Goal: Information Seeking & Learning: Learn about a topic

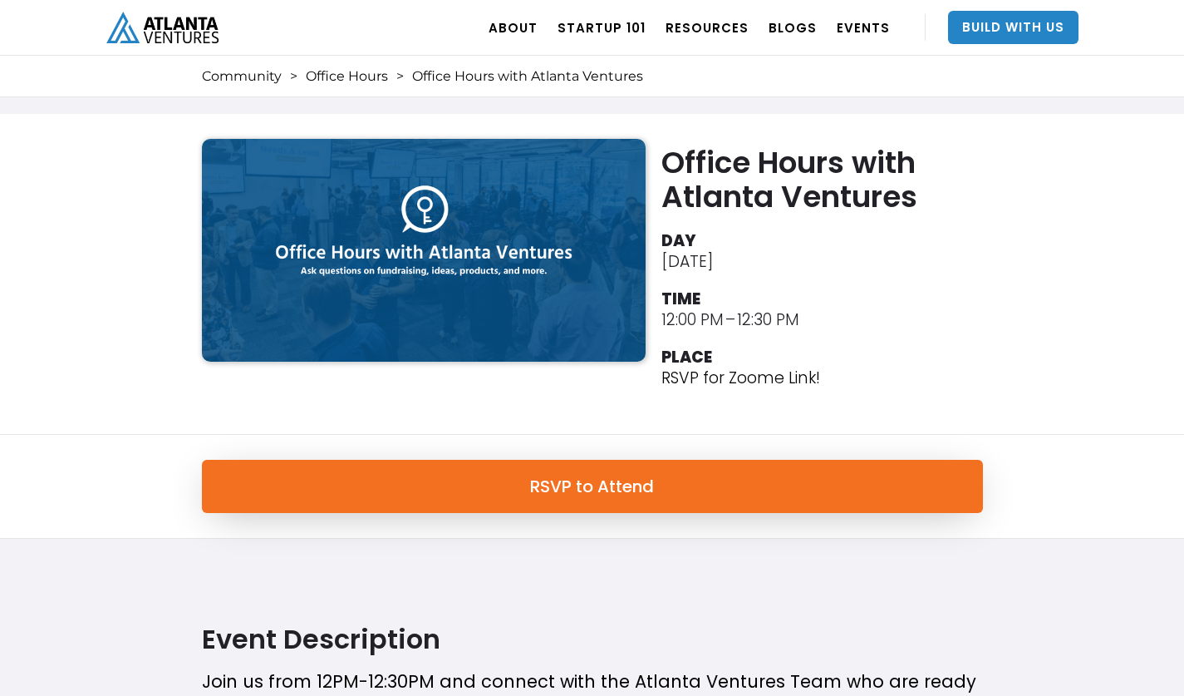
click at [184, 40] on img "home" at bounding box center [162, 27] width 112 height 31
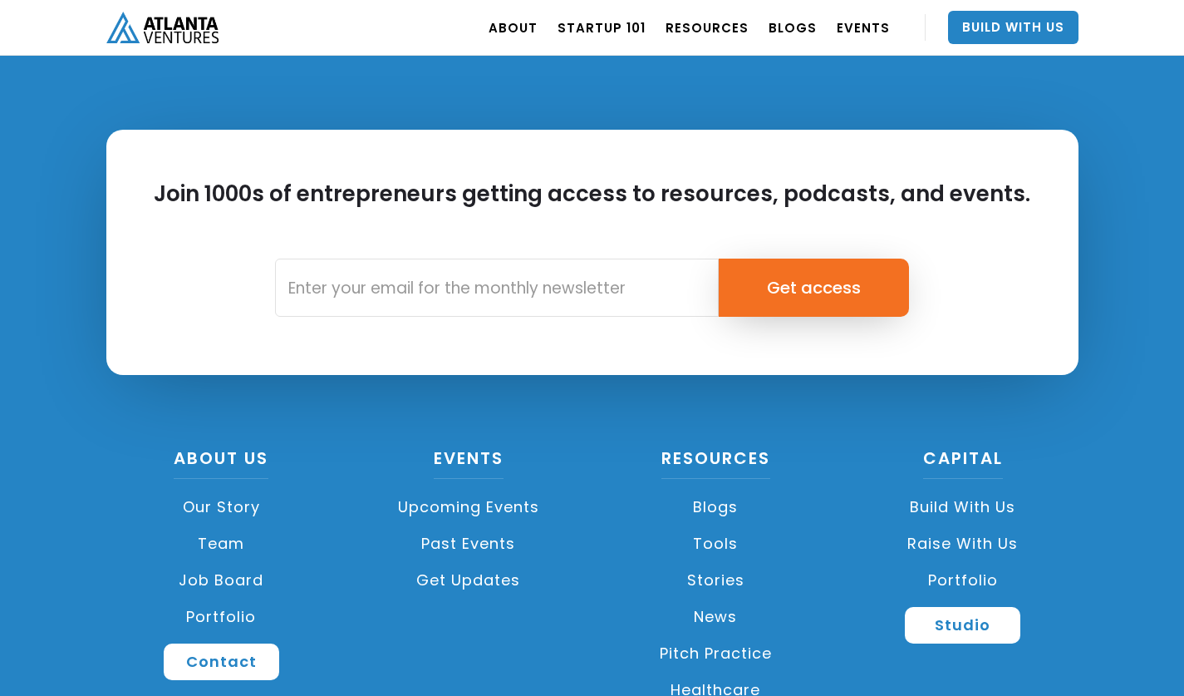
scroll to position [3838, 0]
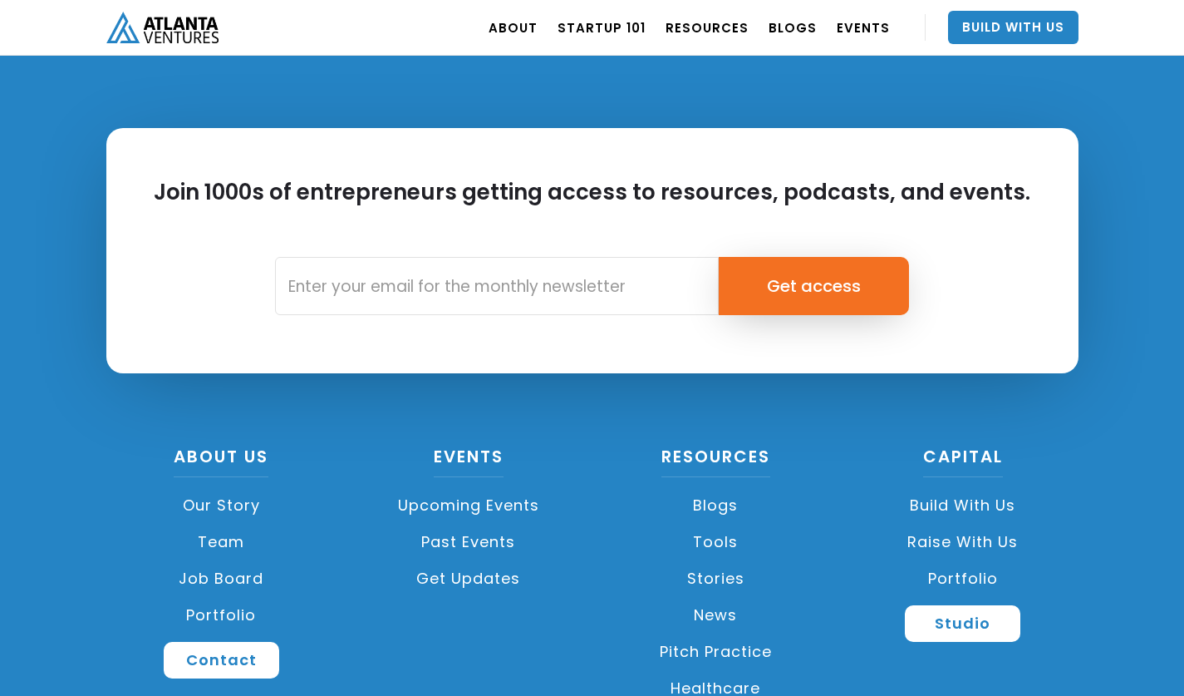
click at [232, 501] on link "Our Story" at bounding box center [221, 505] width 231 height 37
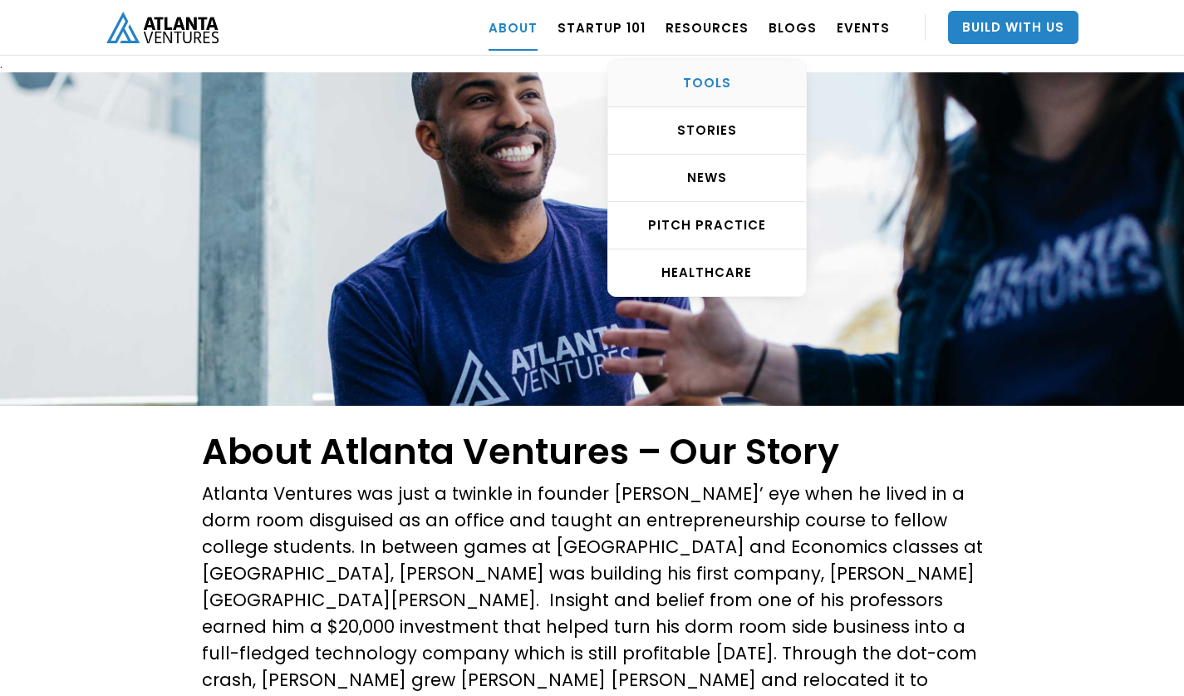
click at [714, 76] on div "TOOLS" at bounding box center [707, 83] width 198 height 17
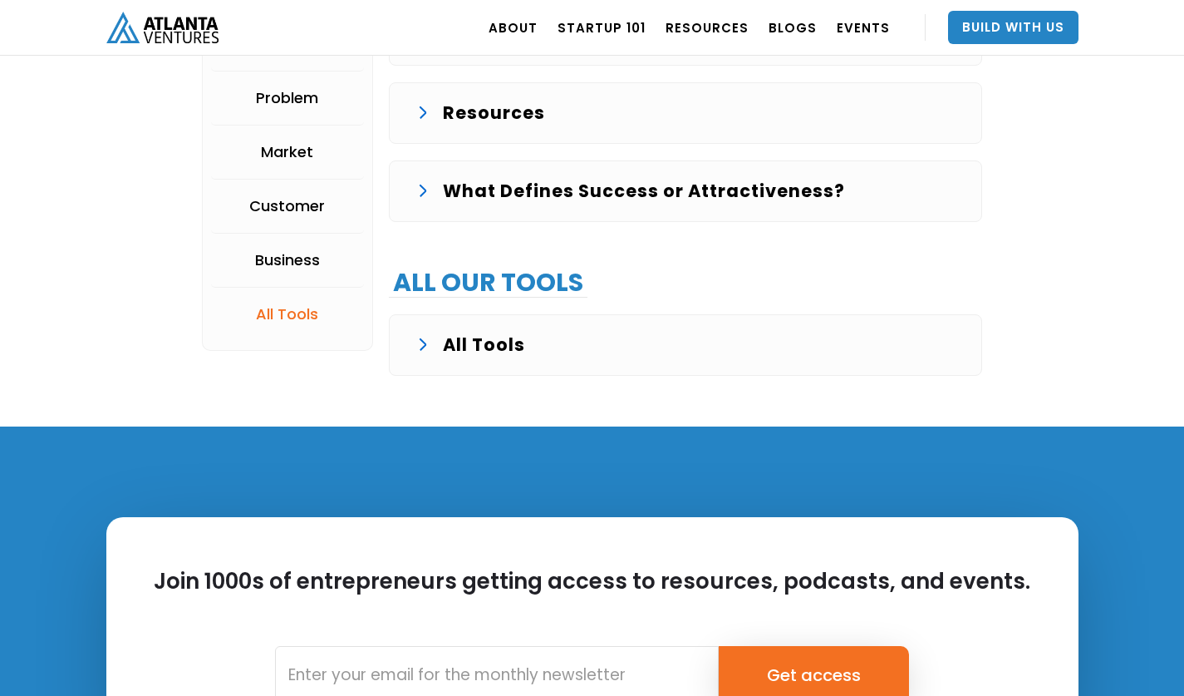
scroll to position [3985, 0]
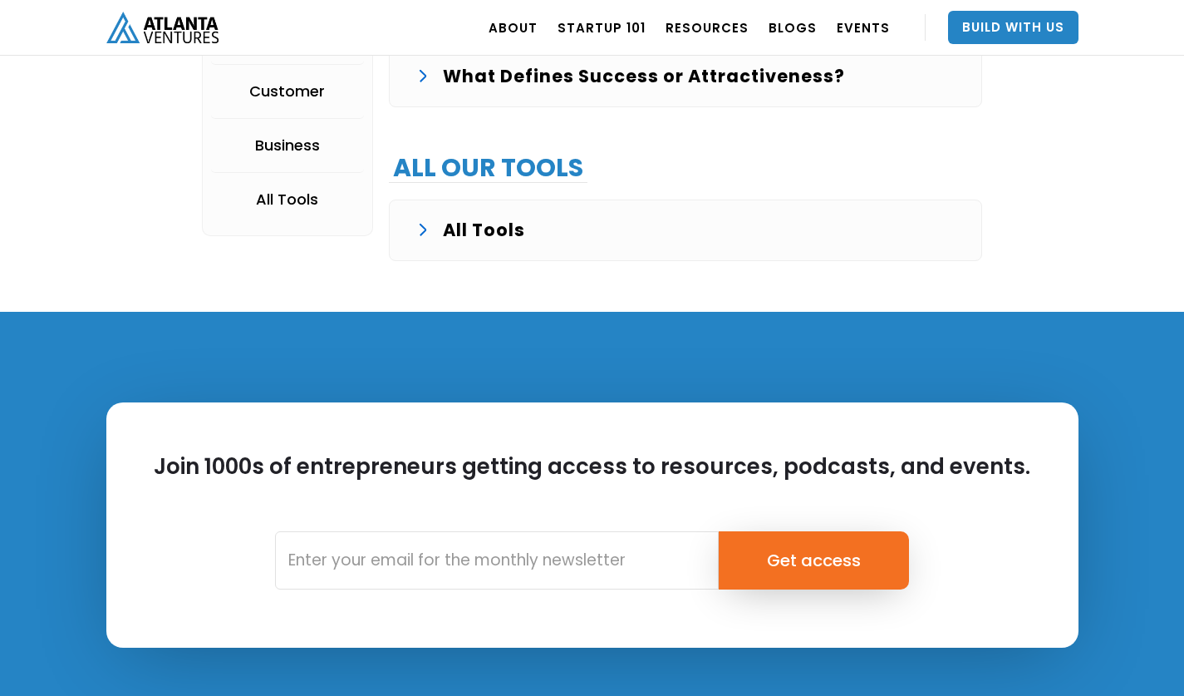
click at [445, 229] on p "All Tools" at bounding box center [484, 230] width 82 height 27
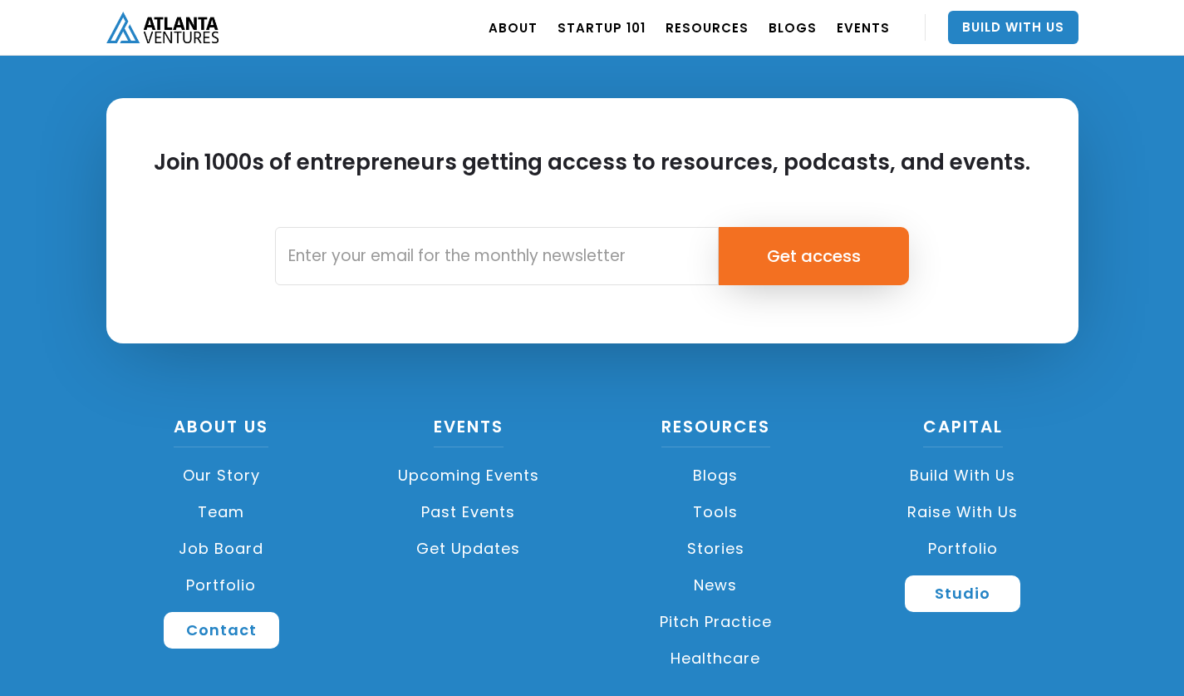
scroll to position [4644, 0]
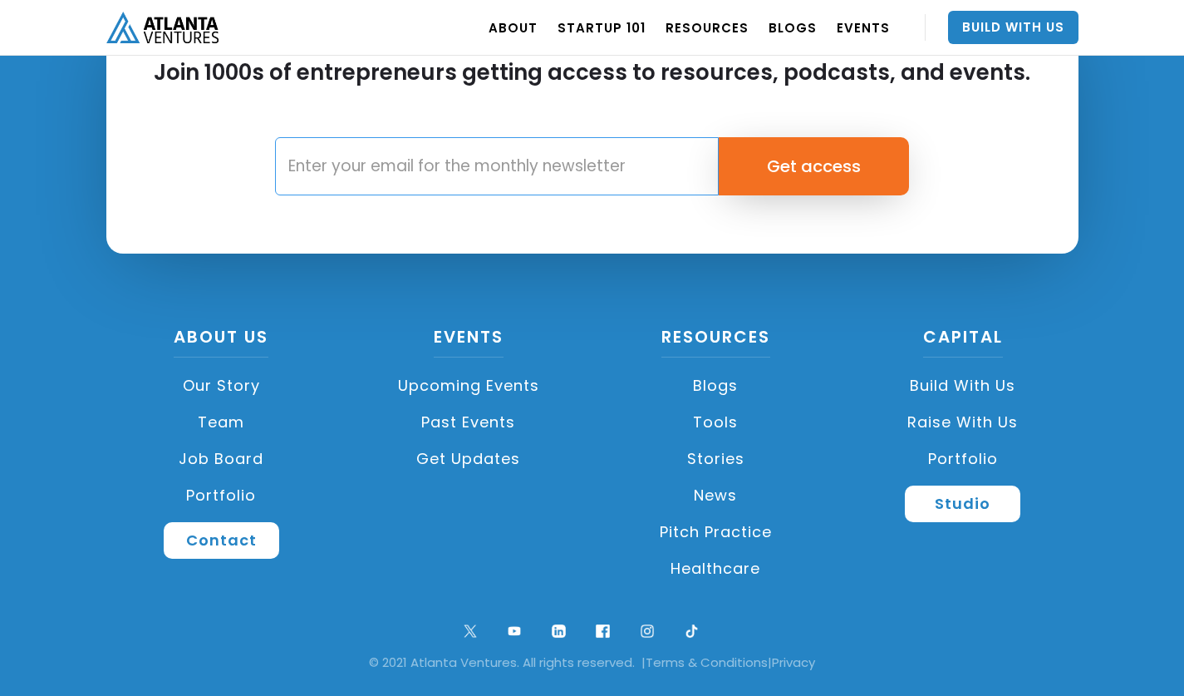
click at [407, 159] on input "Email Form" at bounding box center [497, 166] width 444 height 58
type input "john.segrave@accretiveinc.com"
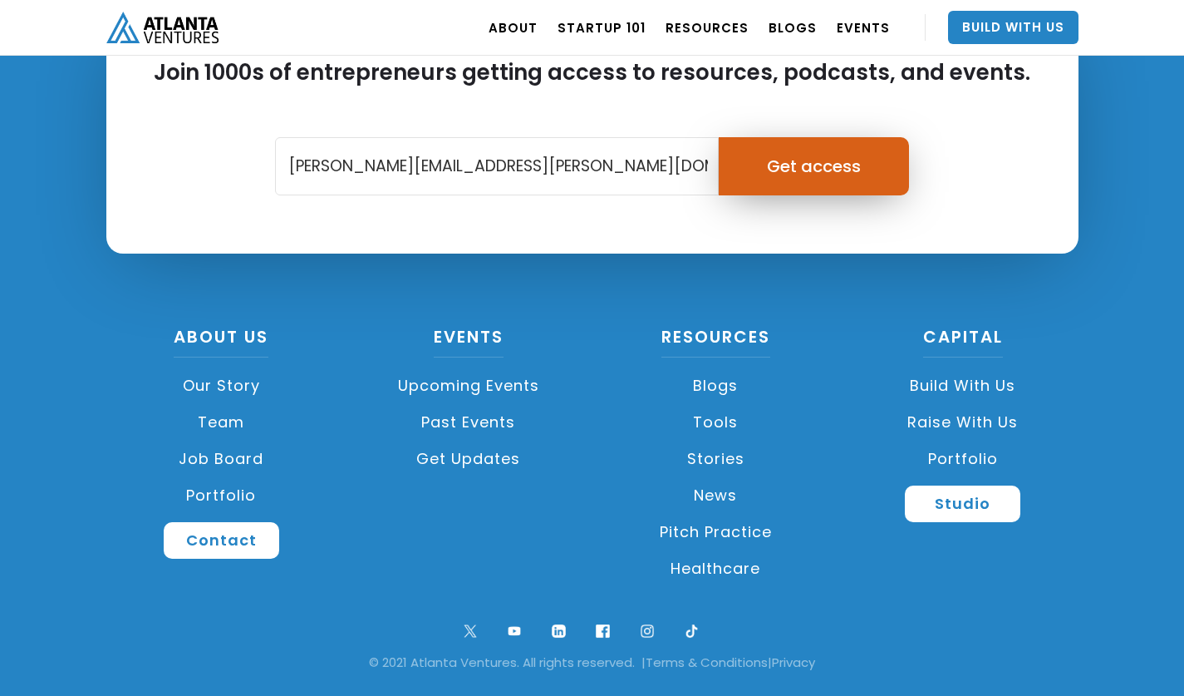
click at [801, 165] on input "Get access" at bounding box center [814, 166] width 190 height 58
type input "Please wait..."
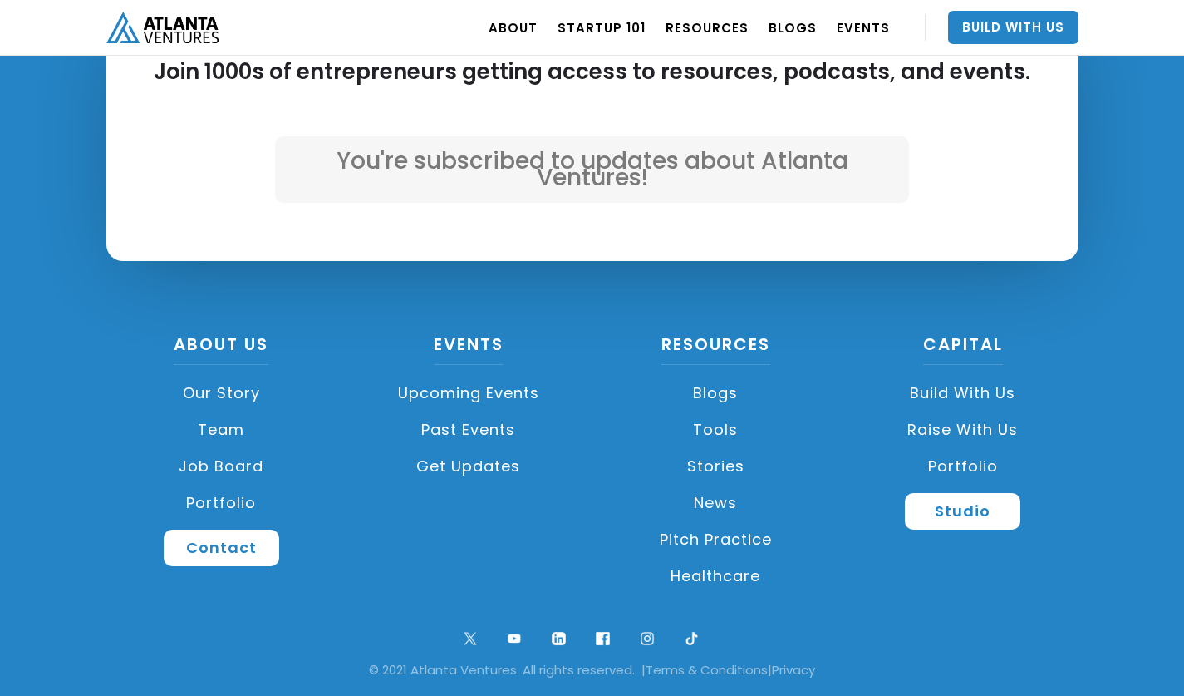
click at [475, 391] on link "Upcoming Events" at bounding box center [468, 393] width 231 height 37
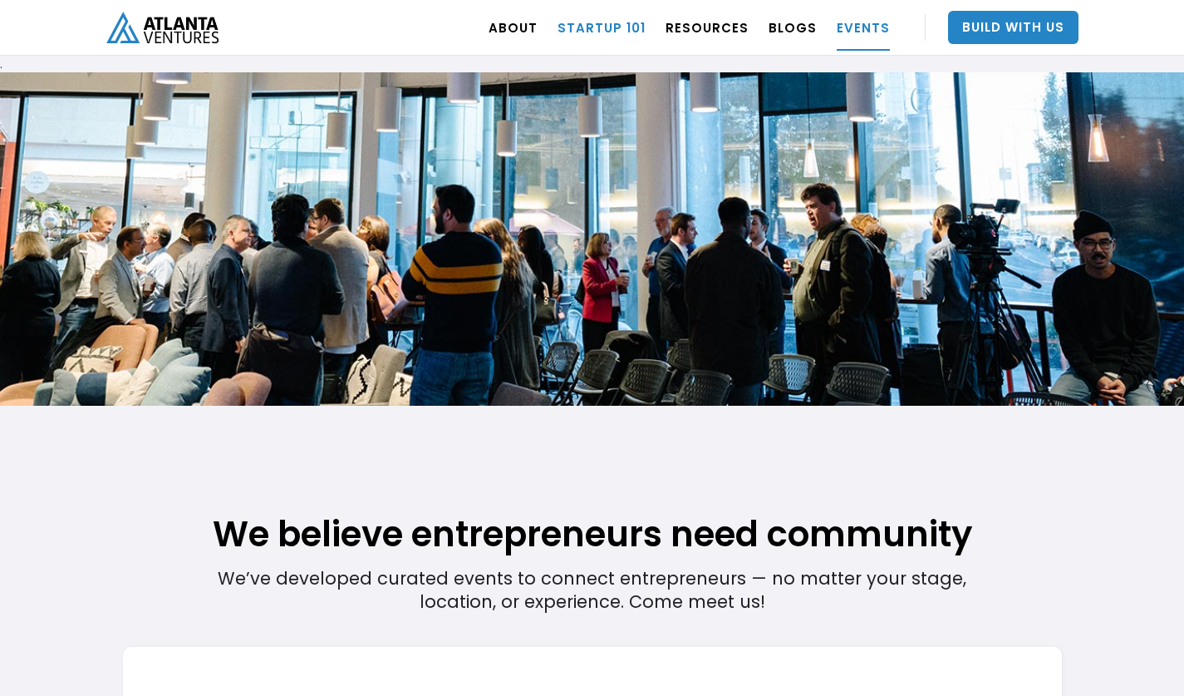
click at [610, 25] on link "Startup 101" at bounding box center [602, 27] width 88 height 47
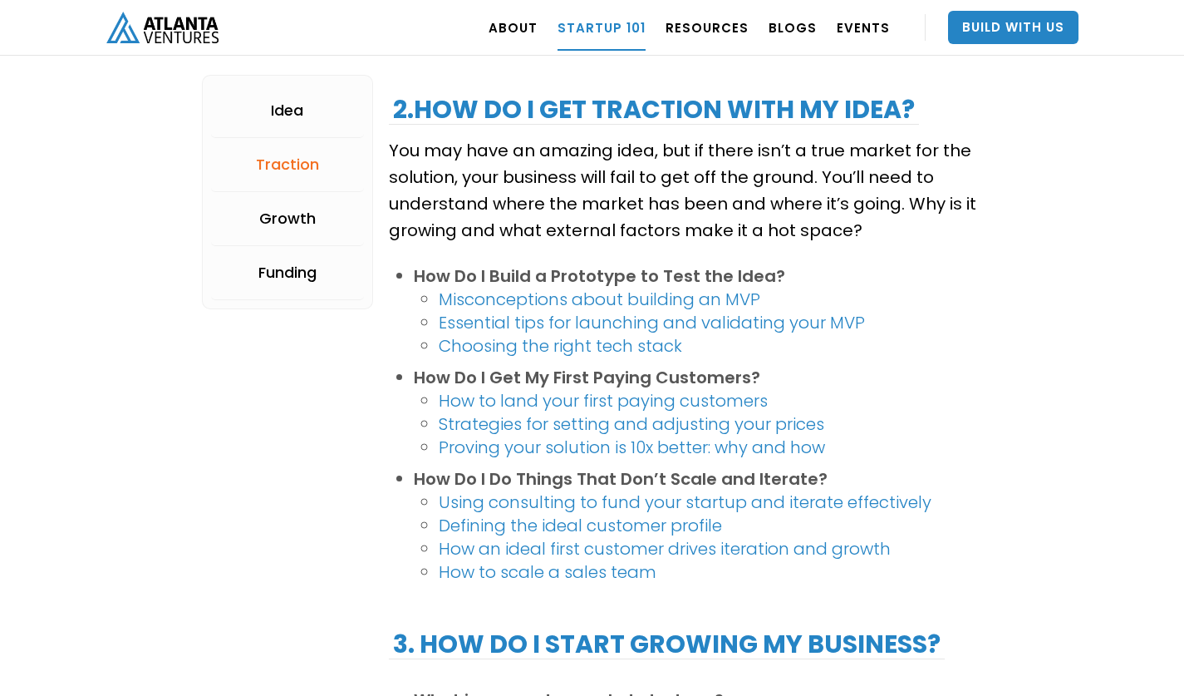
scroll to position [1686, 0]
click at [683, 401] on link "How to land your first paying customers" at bounding box center [603, 399] width 329 height 23
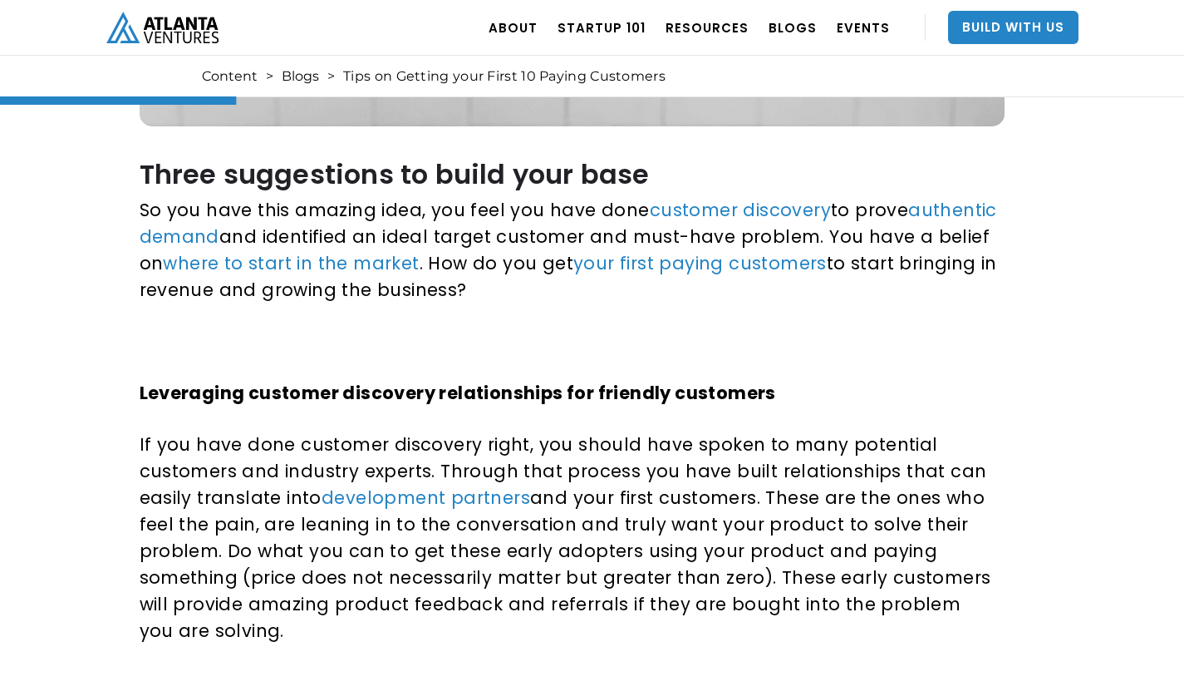
scroll to position [665, 0]
click at [710, 265] on link "your first paying customers" at bounding box center [700, 262] width 254 height 24
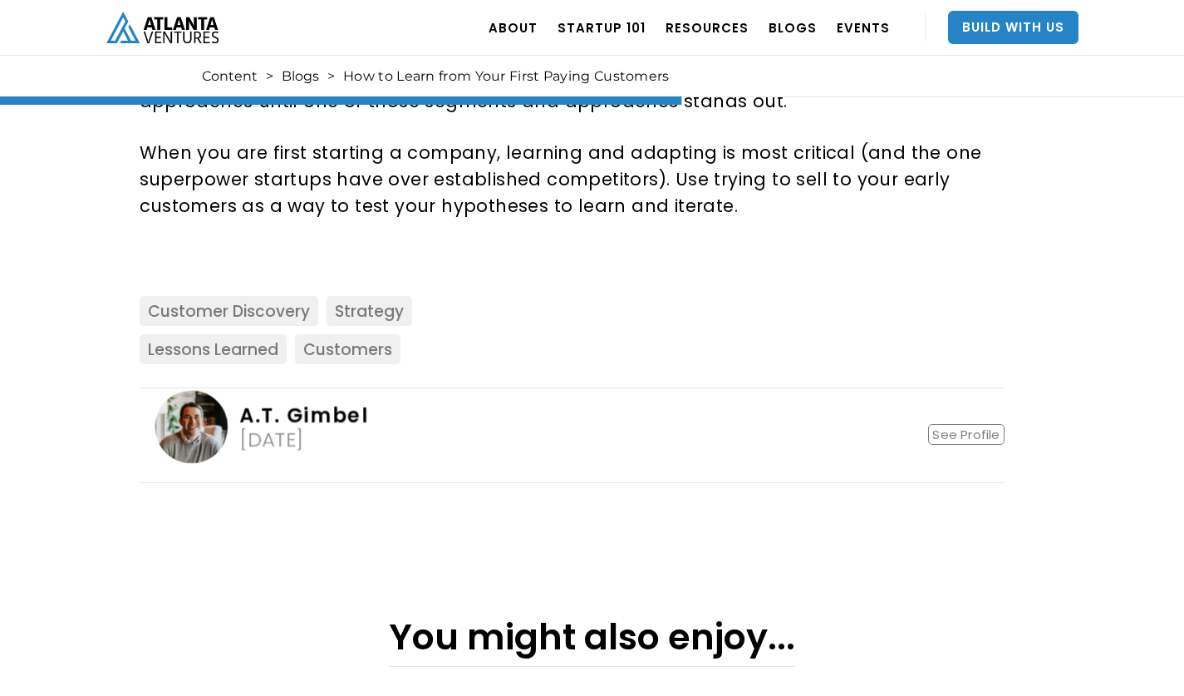
scroll to position [1843, 0]
click at [282, 295] on link "Customer Discovery" at bounding box center [229, 310] width 179 height 30
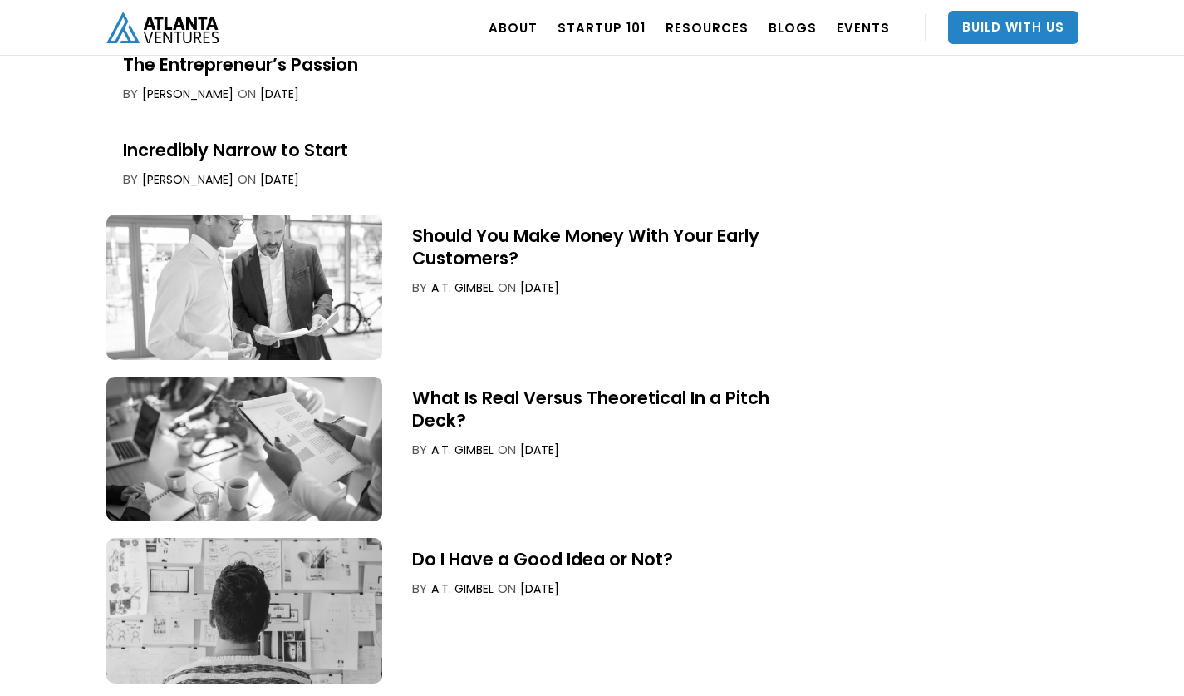
scroll to position [4457, 0]
click at [527, 232] on div "Should You Make Money With Your Early Customers?" at bounding box center [610, 246] width 397 height 45
